Goal: Task Accomplishment & Management: Manage account settings

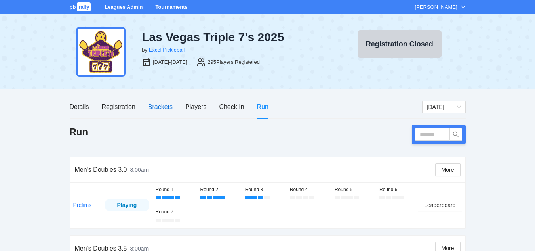
click at [158, 106] on div "Brackets" at bounding box center [160, 107] width 25 height 10
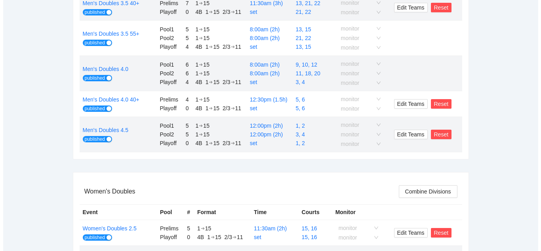
scroll to position [303, 0]
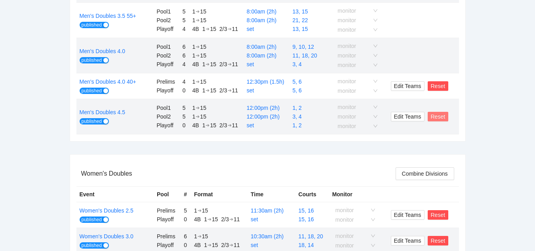
click at [439, 115] on span "Reset" at bounding box center [438, 116] width 15 height 9
click at [449, 92] on span "OK" at bounding box center [453, 92] width 8 height 9
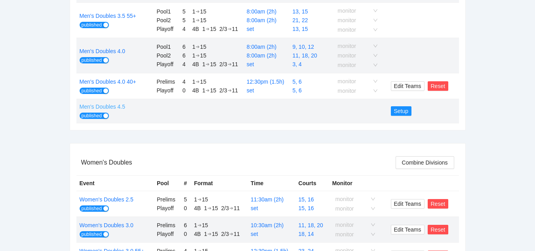
click at [97, 104] on link "Men's Doubles 4.5" at bounding box center [103, 106] width 46 height 6
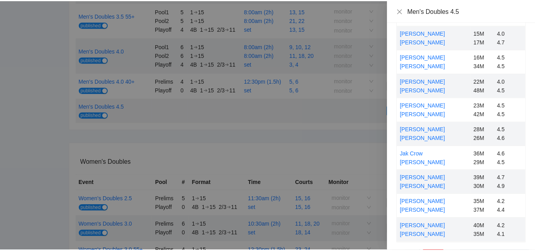
scroll to position [56, 0]
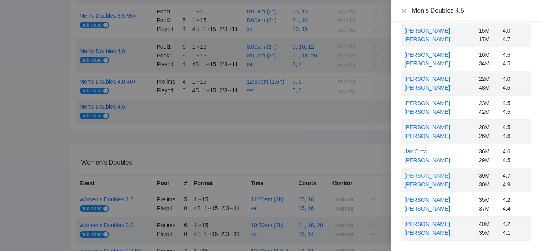
click at [421, 173] on link "[PERSON_NAME]" at bounding box center [428, 175] width 46 height 6
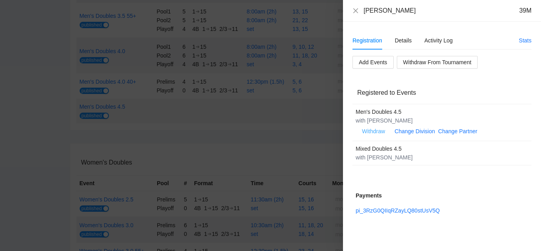
click at [369, 132] on span "Withdraw" at bounding box center [373, 131] width 23 height 9
click at [399, 103] on span "OK" at bounding box center [398, 106] width 8 height 9
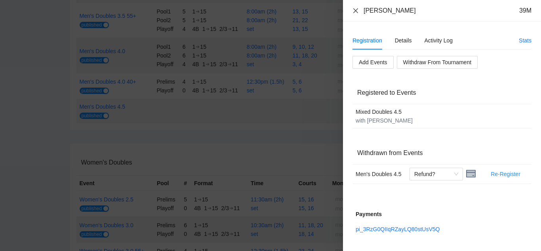
click at [355, 10] on icon "close" at bounding box center [355, 10] width 5 height 5
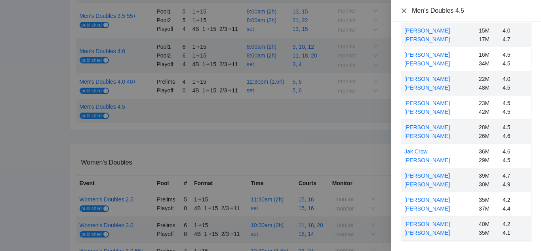
click at [403, 8] on icon "close" at bounding box center [404, 11] width 6 height 6
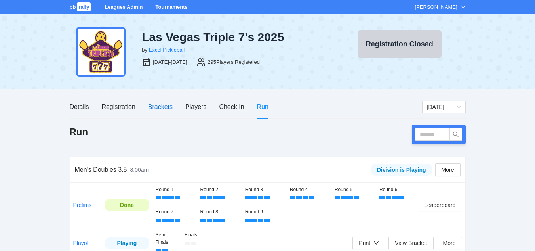
click at [160, 106] on div "Brackets" at bounding box center [160, 107] width 25 height 10
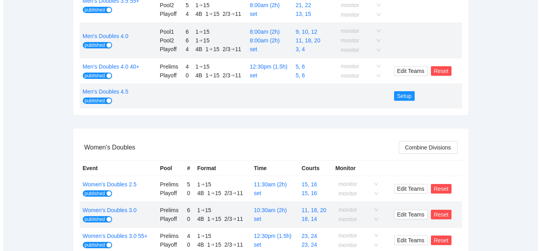
scroll to position [319, 0]
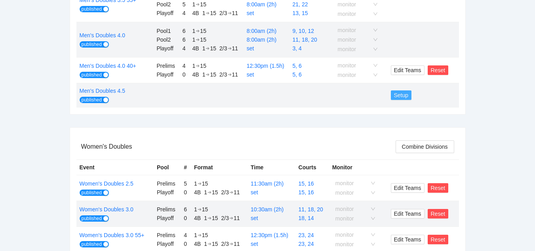
click at [399, 94] on span "Setup" at bounding box center [401, 95] width 15 height 9
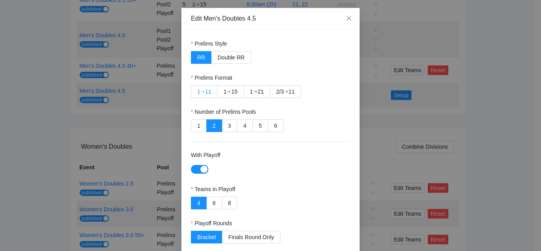
click at [205, 87] on div "11" at bounding box center [208, 92] width 6 height 12
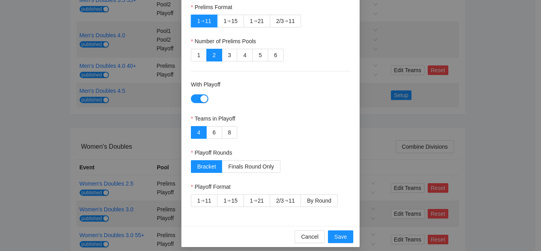
scroll to position [76, 0]
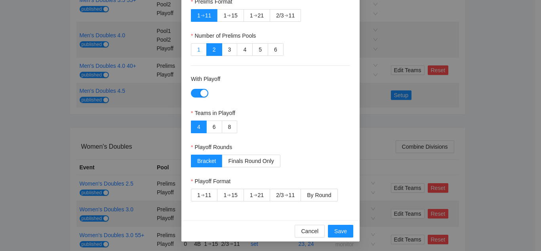
click at [193, 46] on label "1" at bounding box center [199, 49] width 16 height 13
click at [315, 192] on span "By Round" at bounding box center [319, 195] width 24 height 6
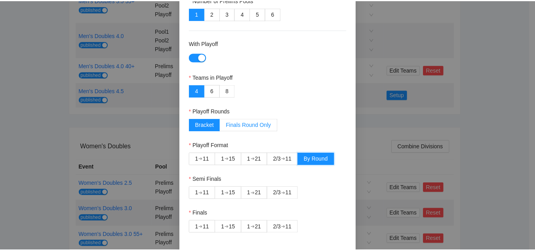
scroll to position [144, 0]
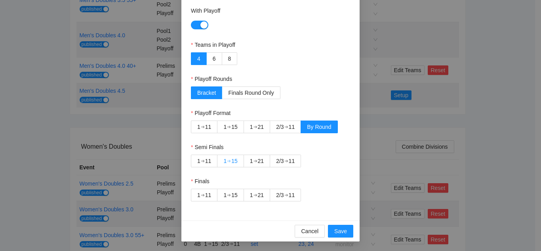
click at [227, 158] on div "➔" at bounding box center [229, 161] width 4 height 6
click at [285, 193] on div "➔" at bounding box center [287, 195] width 4 height 6
click at [335, 229] on span "Save" at bounding box center [340, 231] width 13 height 9
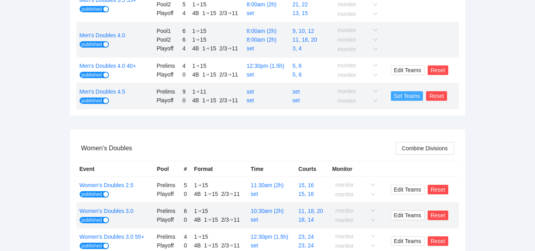
click at [409, 95] on span "Set Teams" at bounding box center [407, 96] width 26 height 9
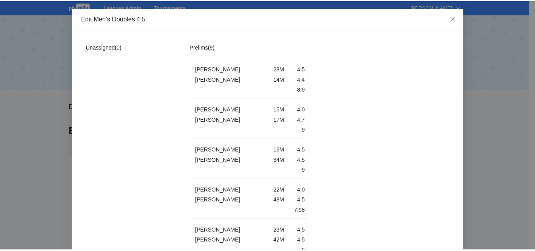
scroll to position [223, 0]
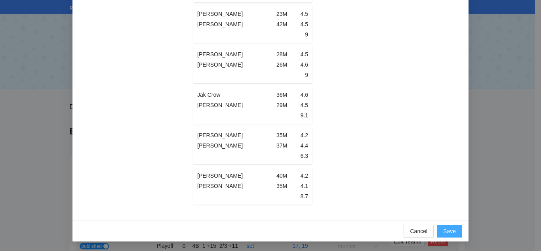
click at [446, 229] on span "Save" at bounding box center [449, 231] width 13 height 9
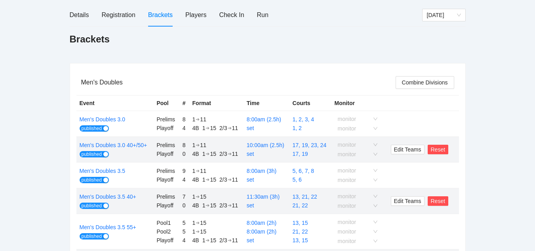
scroll to position [0, 0]
